Goal: Task Accomplishment & Management: Manage account settings

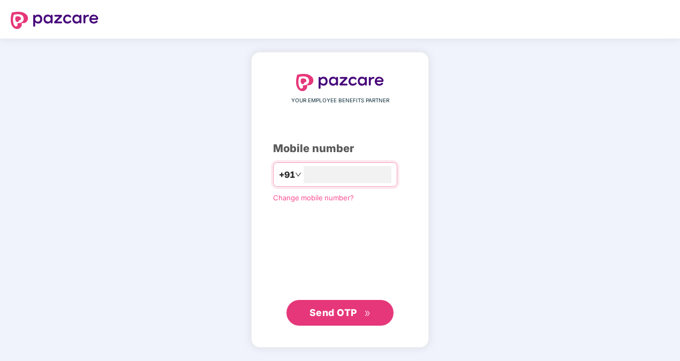
type input "**********"
click at [334, 315] on span "Send OTP" at bounding box center [333, 311] width 48 height 11
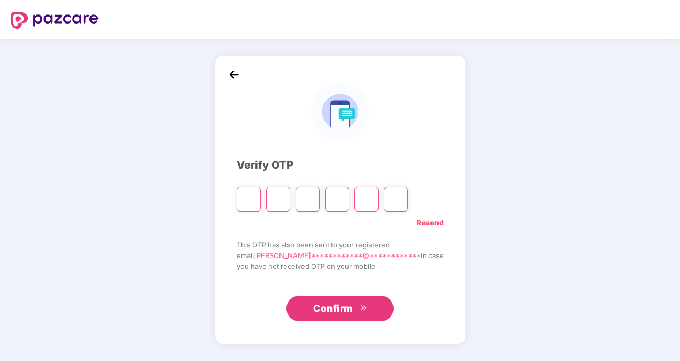
paste input "*"
type input "*"
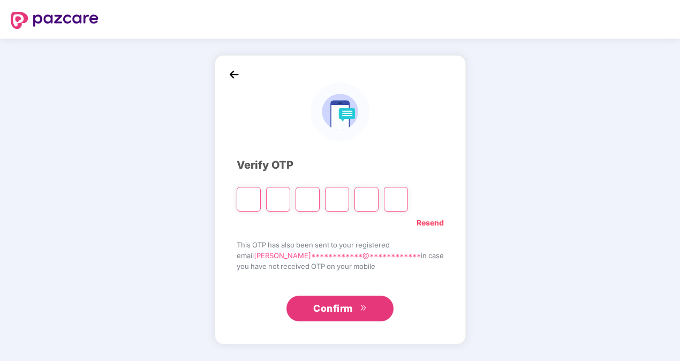
type input "*"
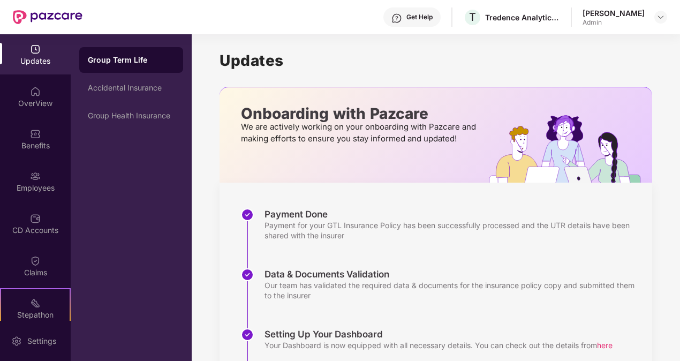
scroll to position [97, 0]
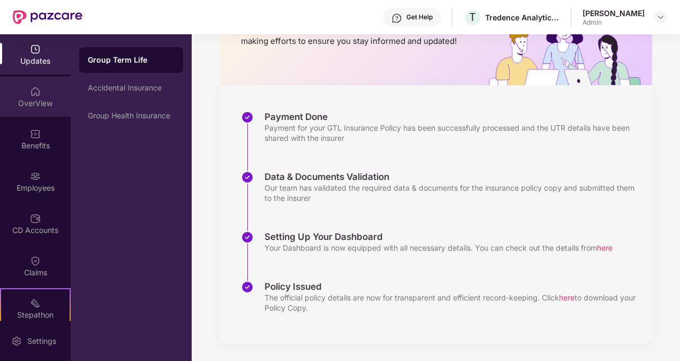
click at [28, 92] on div "OverView" at bounding box center [35, 97] width 71 height 40
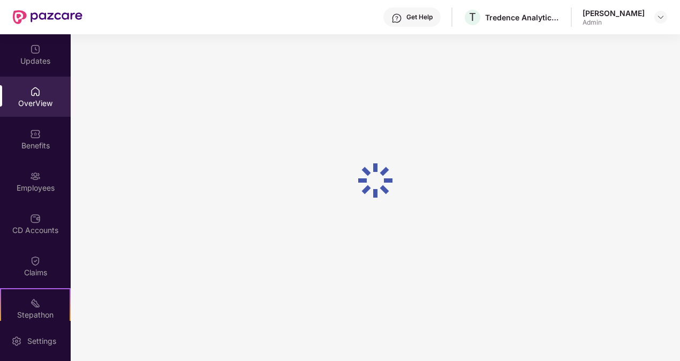
scroll to position [34, 0]
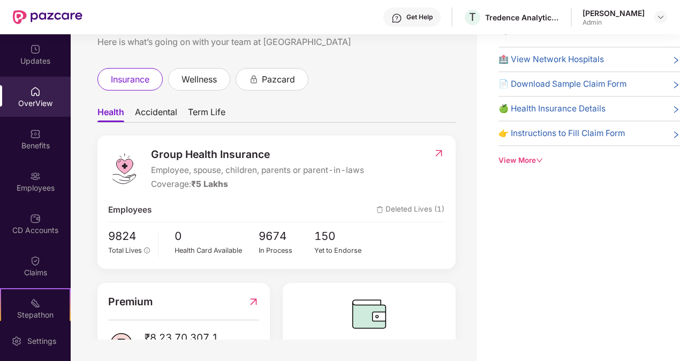
click at [530, 158] on div "View More" at bounding box center [588, 160] width 181 height 11
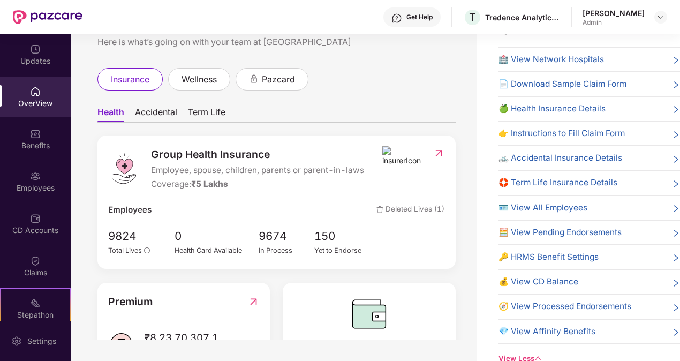
click at [165, 113] on span "Accidental" at bounding box center [156, 115] width 42 height 16
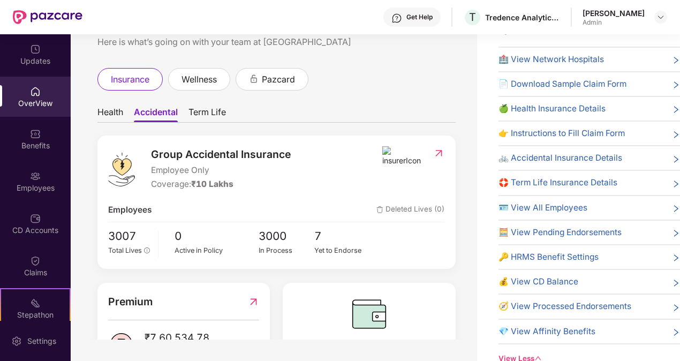
click at [210, 113] on span "Term Life" at bounding box center [206, 115] width 37 height 16
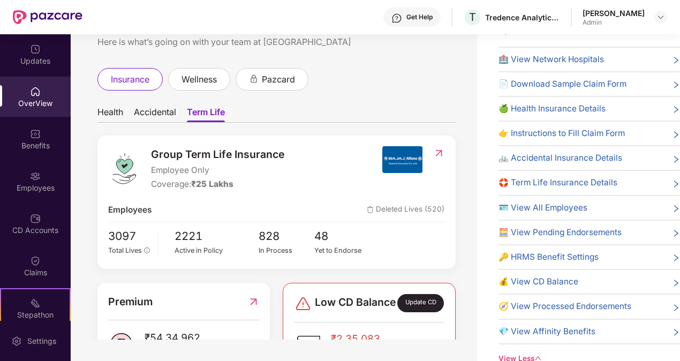
click at [117, 108] on span "Health" at bounding box center [110, 115] width 26 height 16
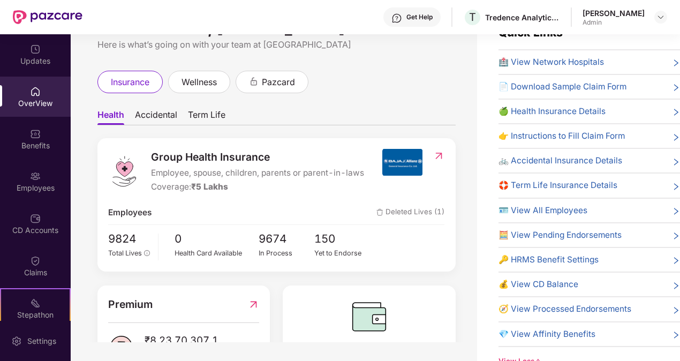
scroll to position [34, 0]
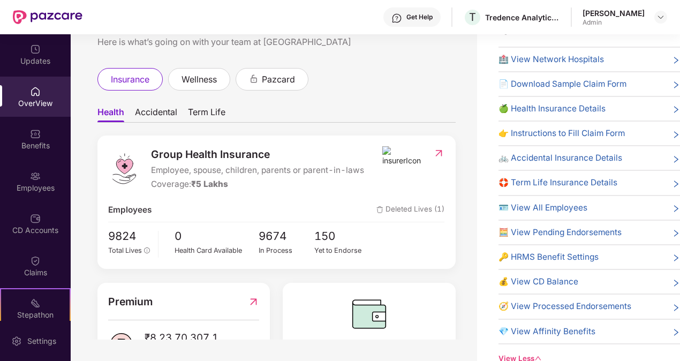
click at [605, 12] on div "[PERSON_NAME]" at bounding box center [613, 13] width 62 height 10
click at [664, 14] on img at bounding box center [660, 17] width 9 height 9
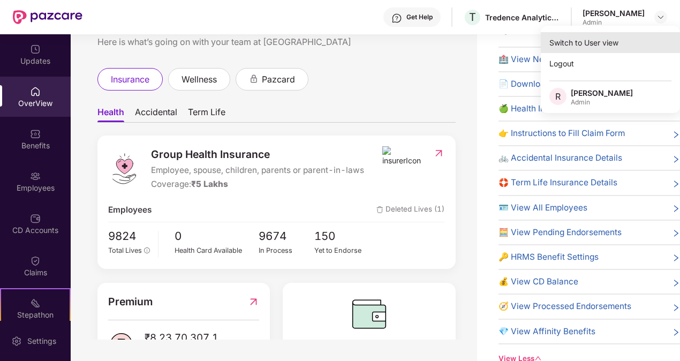
click at [618, 40] on div "Switch to User view" at bounding box center [610, 42] width 139 height 21
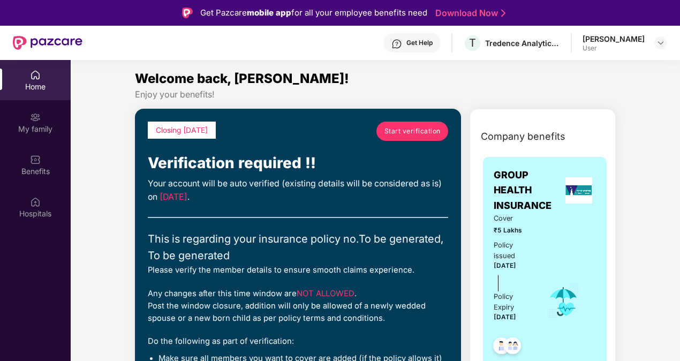
scroll to position [62, 0]
